Goal: Transaction & Acquisition: Purchase product/service

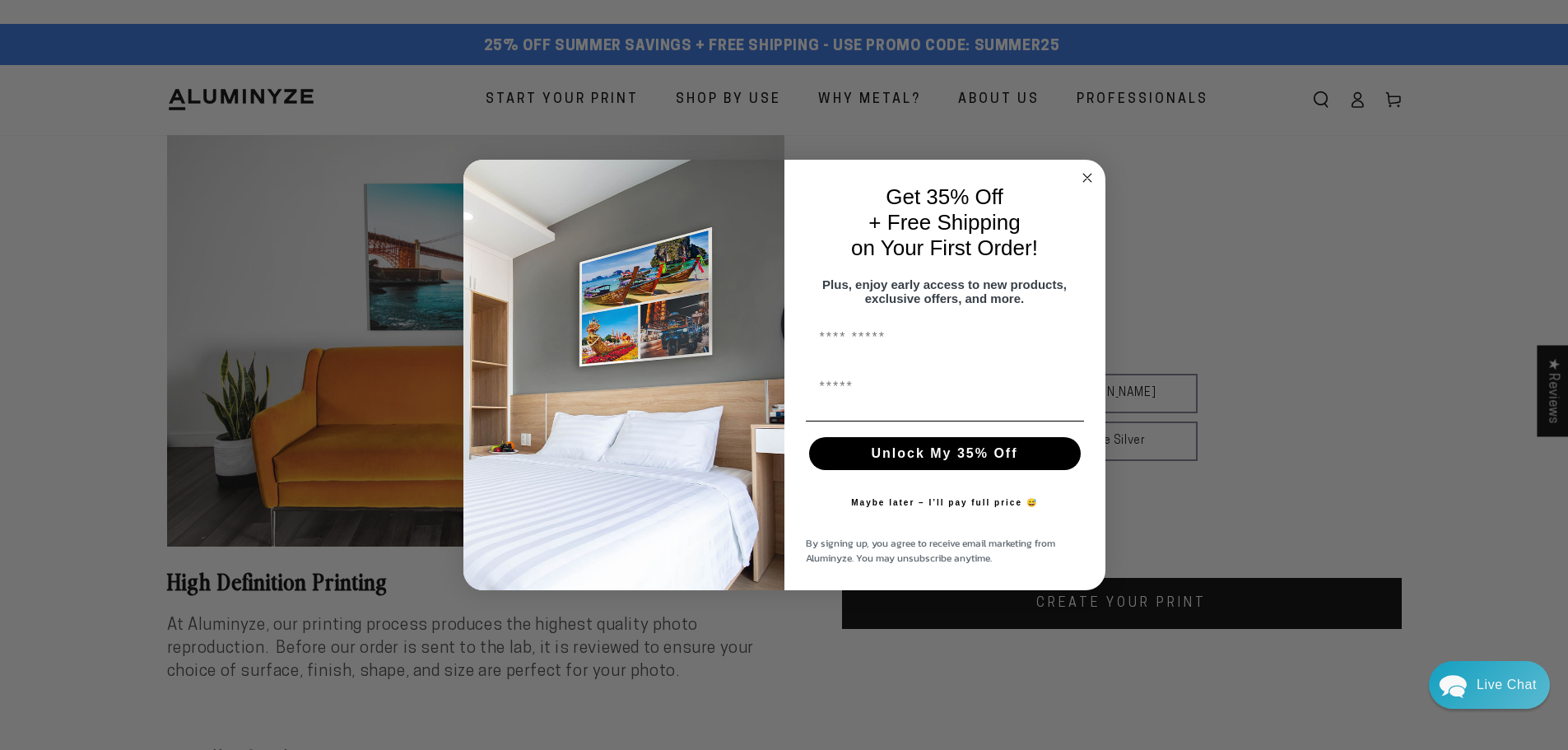
click at [871, 247] on span "on Your First Order!" at bounding box center [944, 248] width 187 height 25
click at [1086, 170] on circle "Close dialog" at bounding box center [1087, 177] width 19 height 19
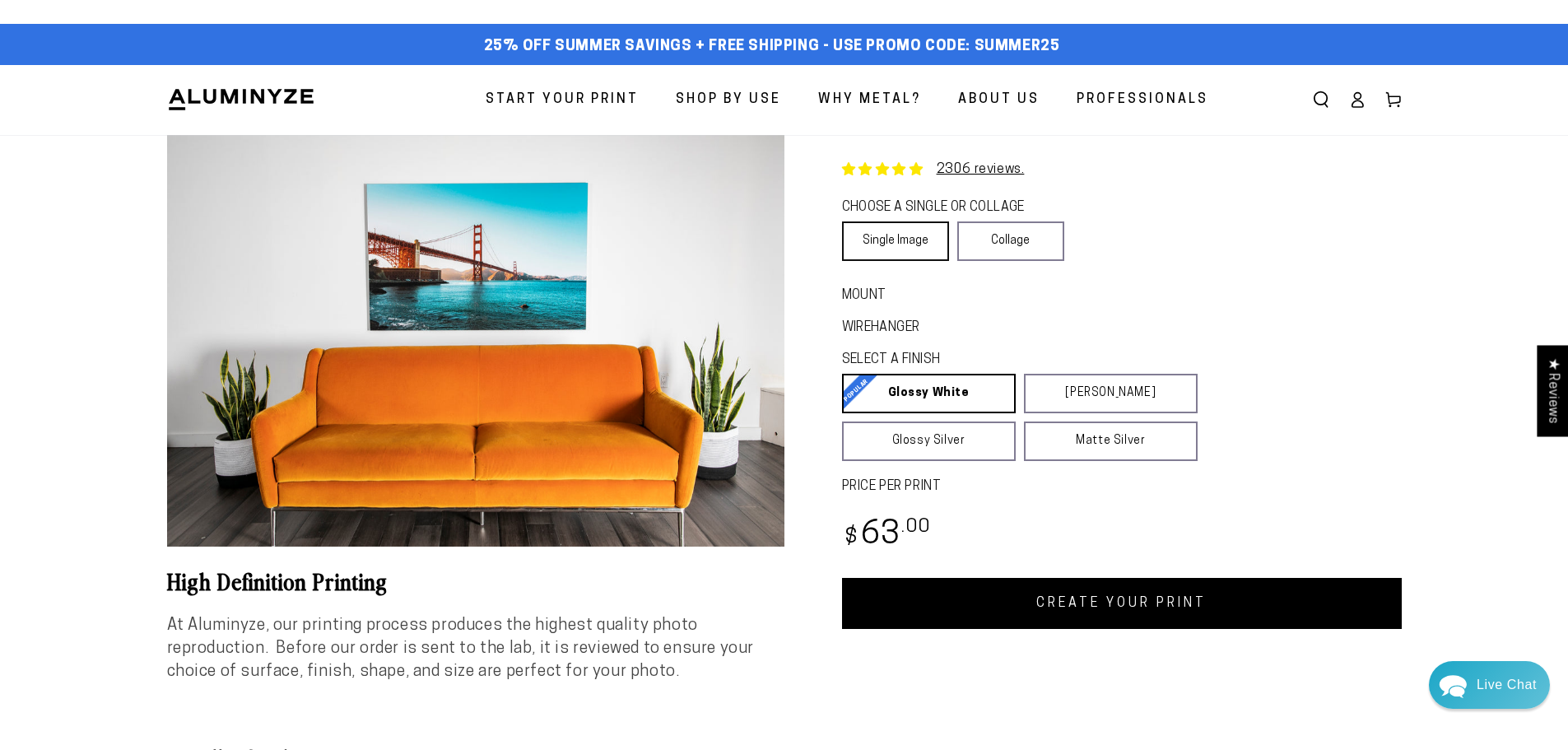
click at [885, 243] on link "Single Image" at bounding box center [895, 241] width 107 height 40
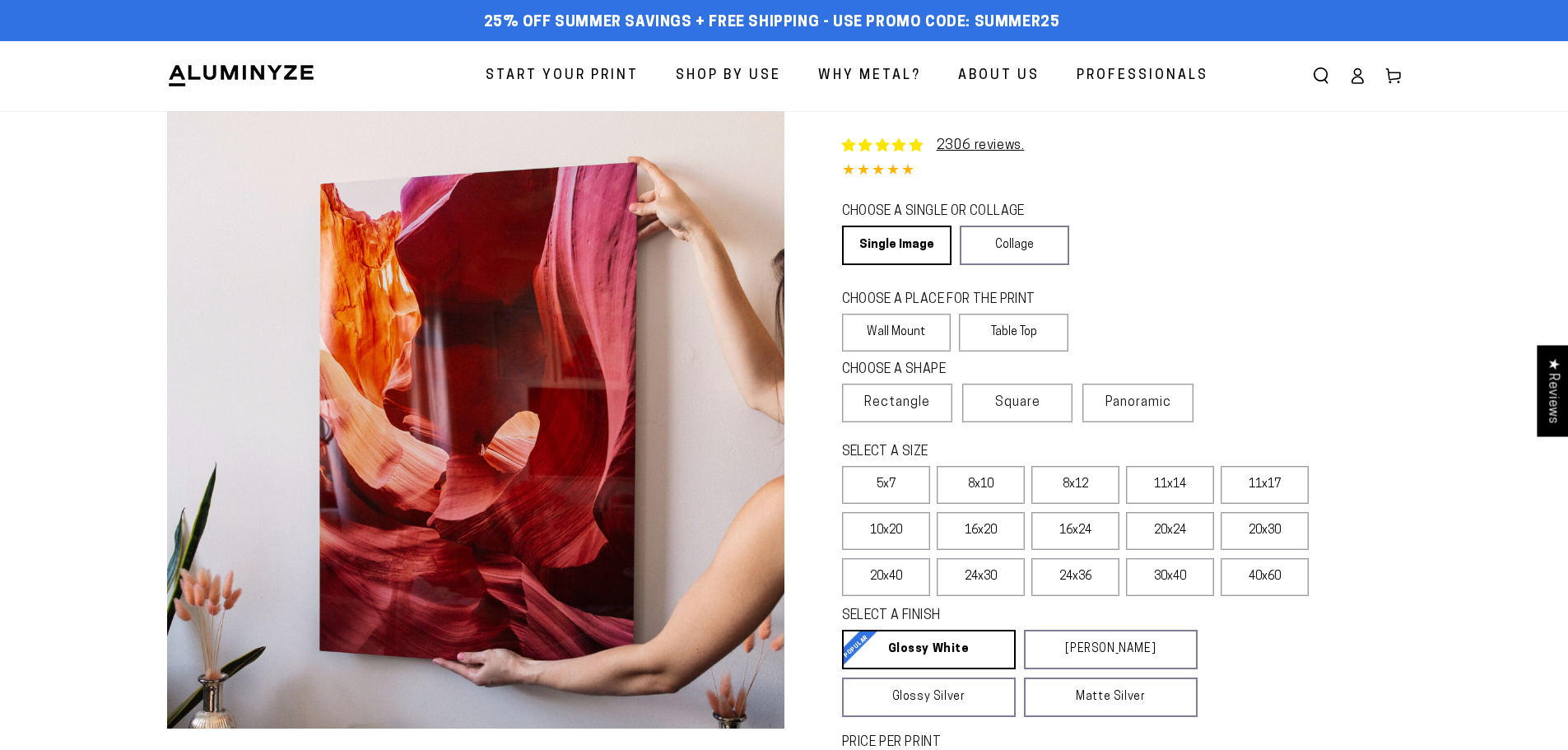
select select "**********"
click at [884, 337] on label "Wall Mount" at bounding box center [897, 332] width 110 height 38
click at [887, 404] on span "Rectangle" at bounding box center [897, 402] width 66 height 19
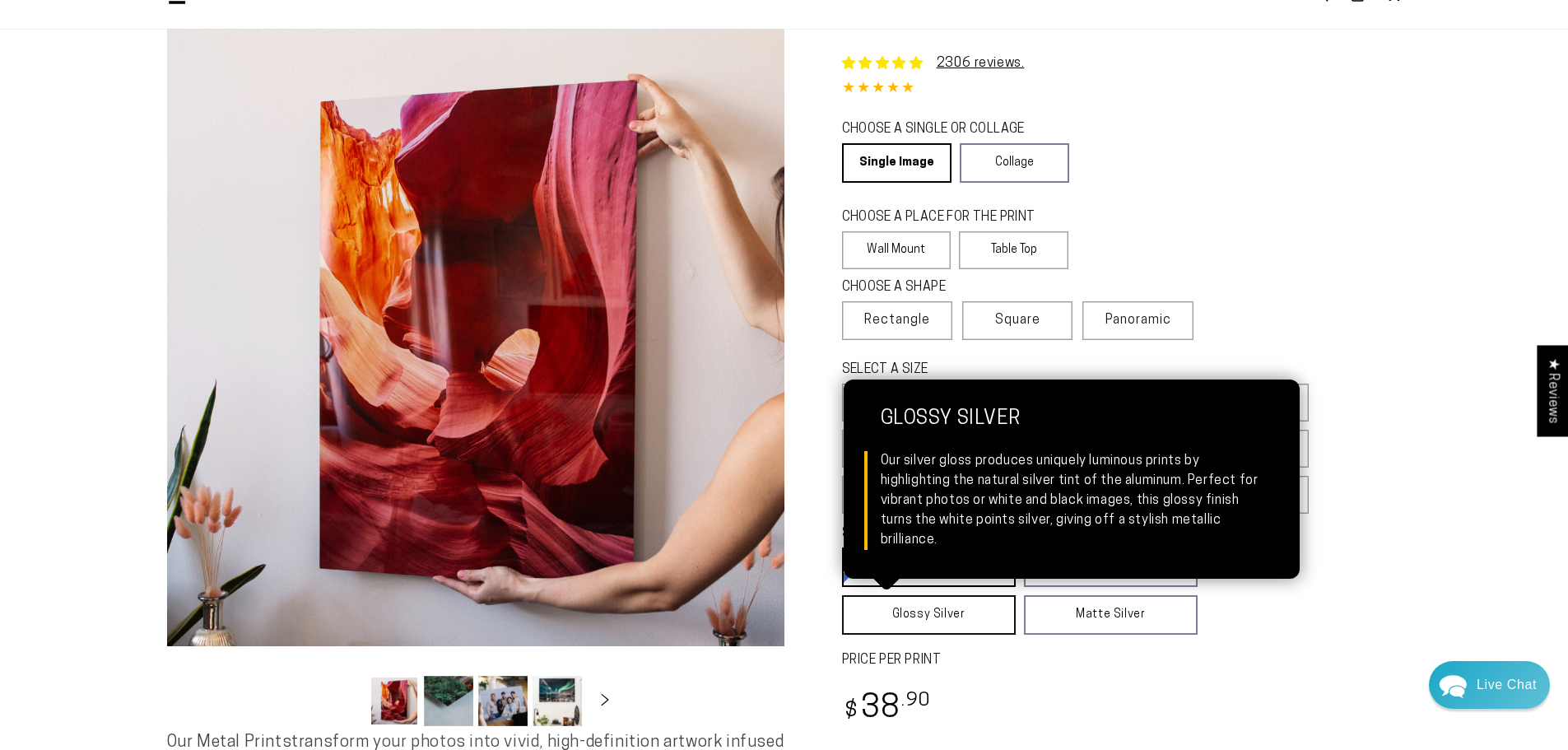
click at [946, 613] on link "Glossy Silver Glossy Silver Our silver gloss produces uniquely luminous prints …" at bounding box center [928, 614] width 174 height 40
click at [896, 619] on link "Glossy Silver Glossy Silver Our silver gloss produces uniquely luminous prints …" at bounding box center [929, 614] width 175 height 40
click at [897, 619] on link "Glossy Silver Glossy Silver Our silver gloss produces uniquely luminous prints …" at bounding box center [929, 614] width 175 height 40
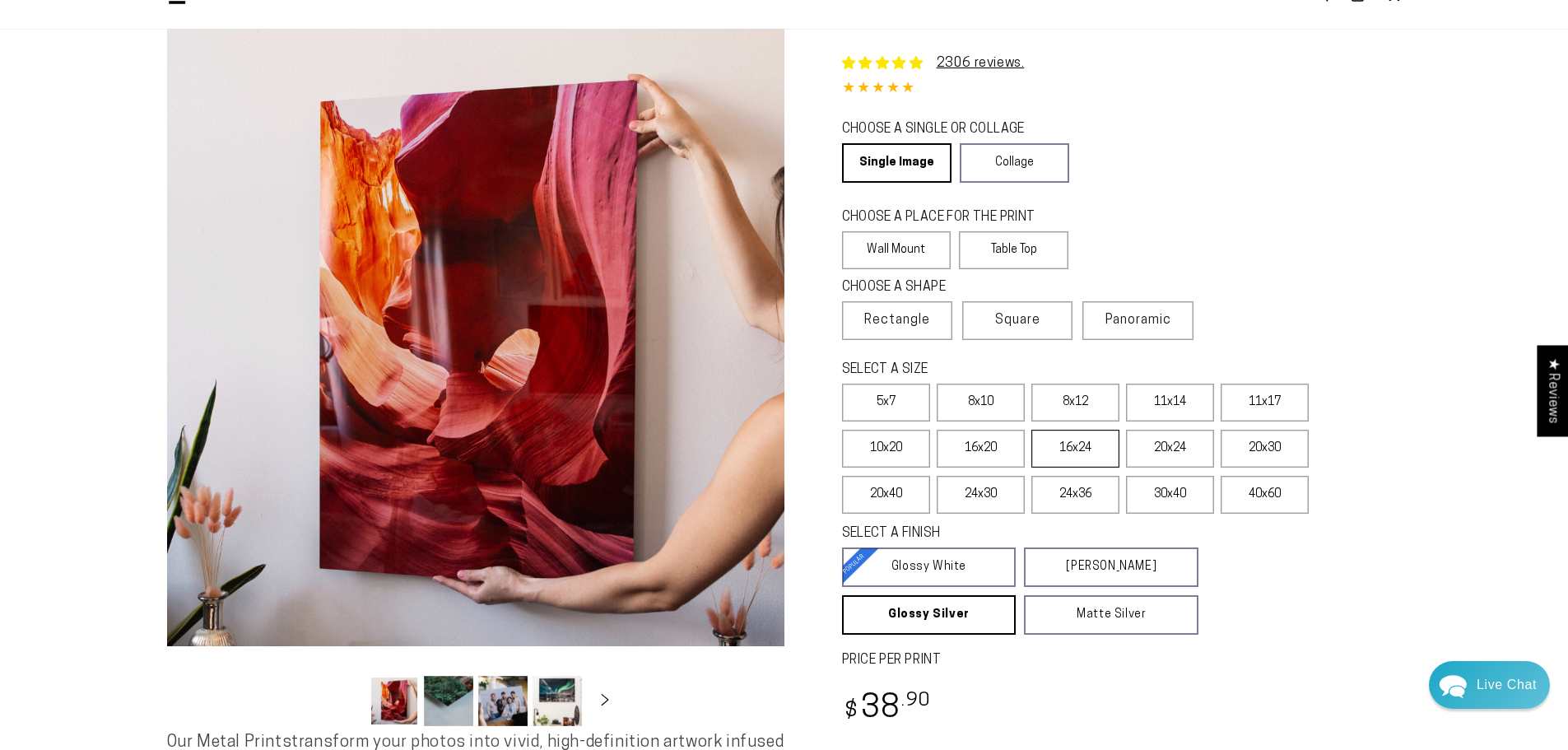
click at [1073, 447] on label "16x24" at bounding box center [1075, 448] width 88 height 38
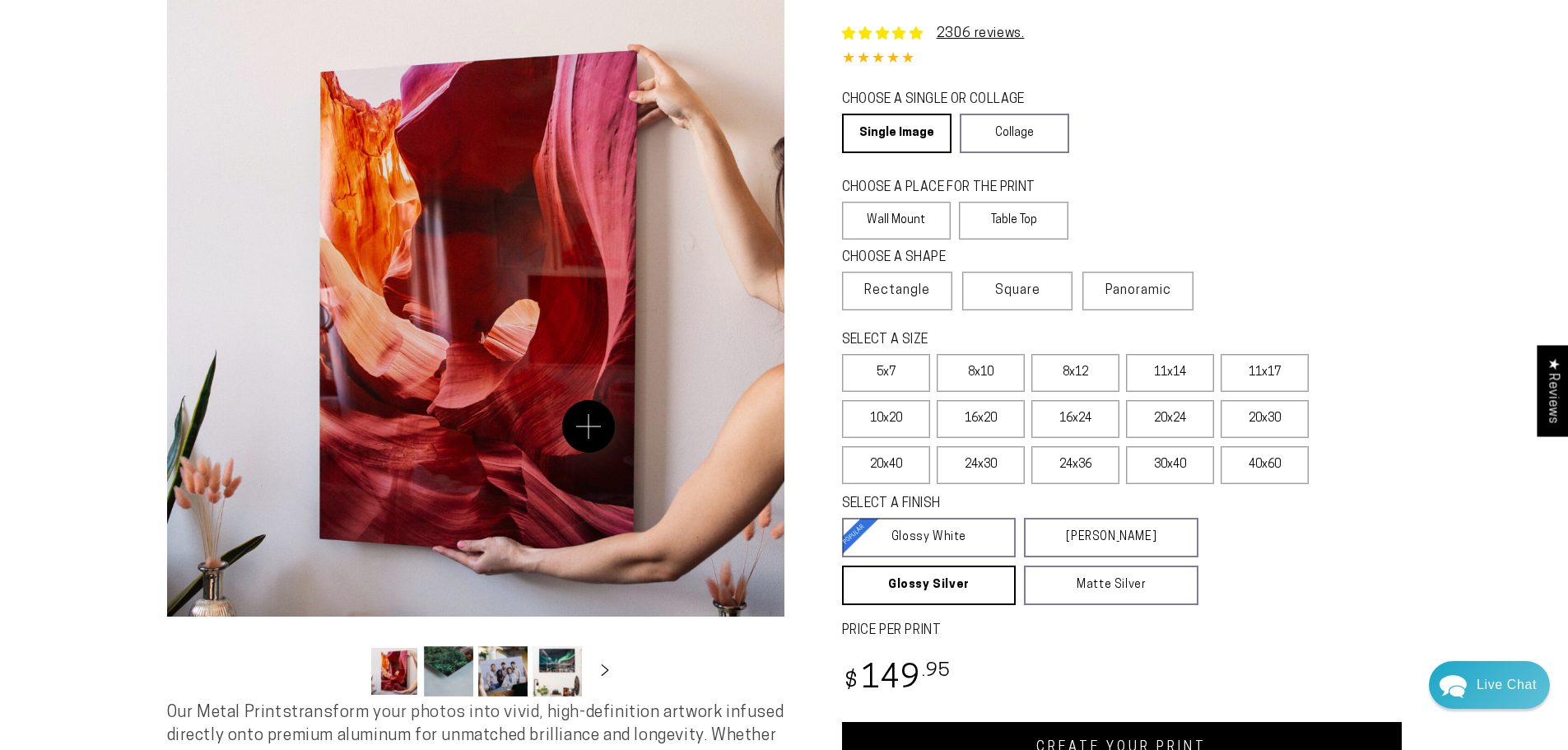
scroll to position [83, 0]
